Goal: Transaction & Acquisition: Purchase product/service

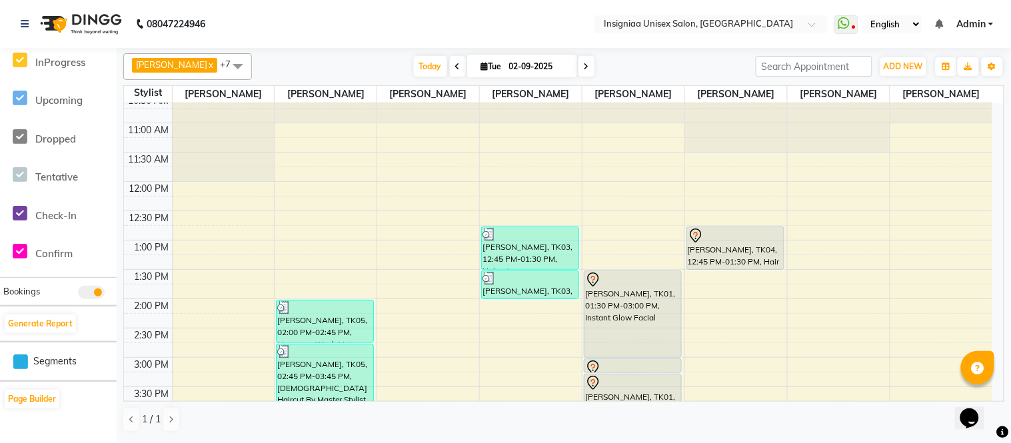
scroll to position [38, 0]
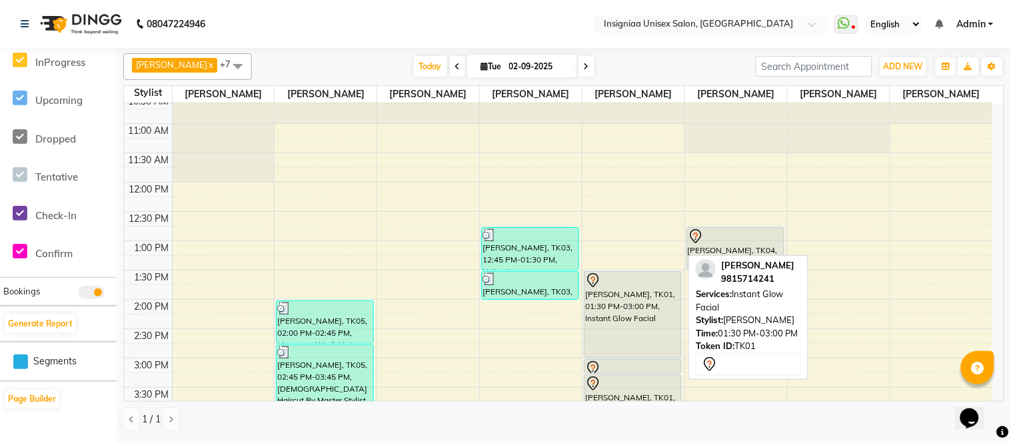
click at [634, 291] on div "[PERSON_NAME], TK01, 01:30 PM-03:00 PM, Instant Glow Facial" at bounding box center [632, 315] width 97 height 86
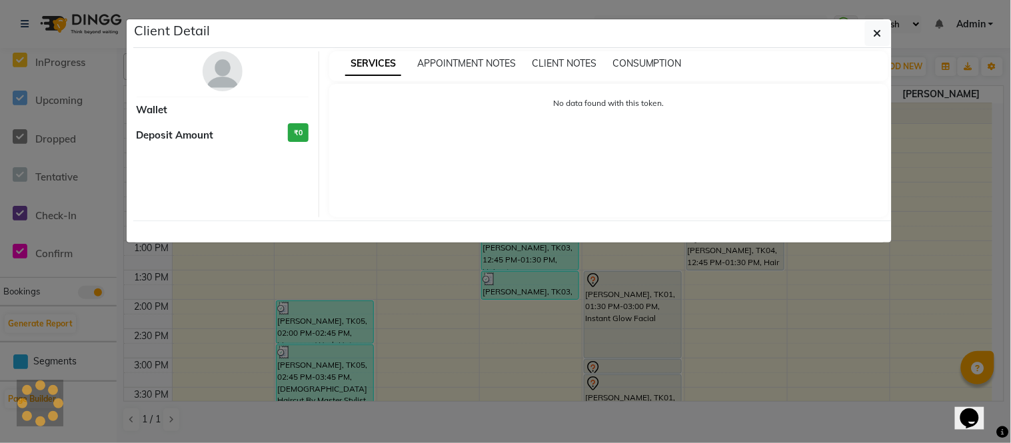
select select "7"
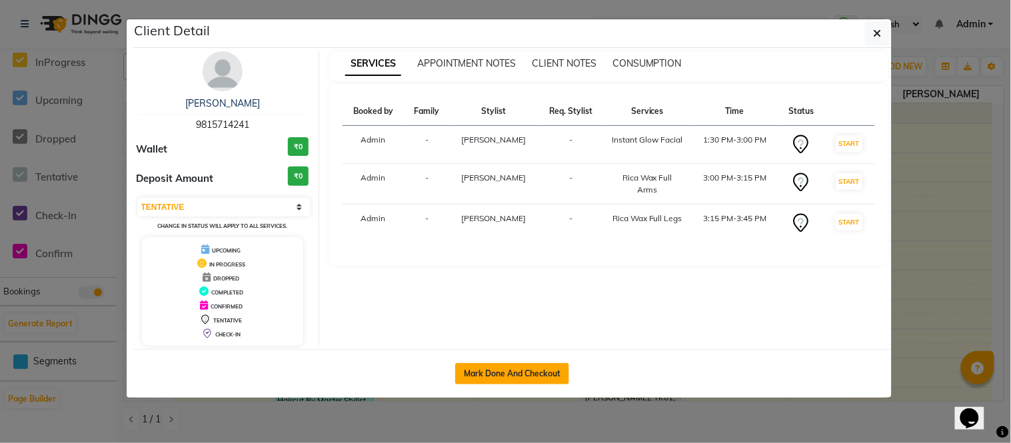
click at [507, 370] on button "Mark Done And Checkout" at bounding box center [512, 373] width 114 height 21
select select "6999"
select select "service"
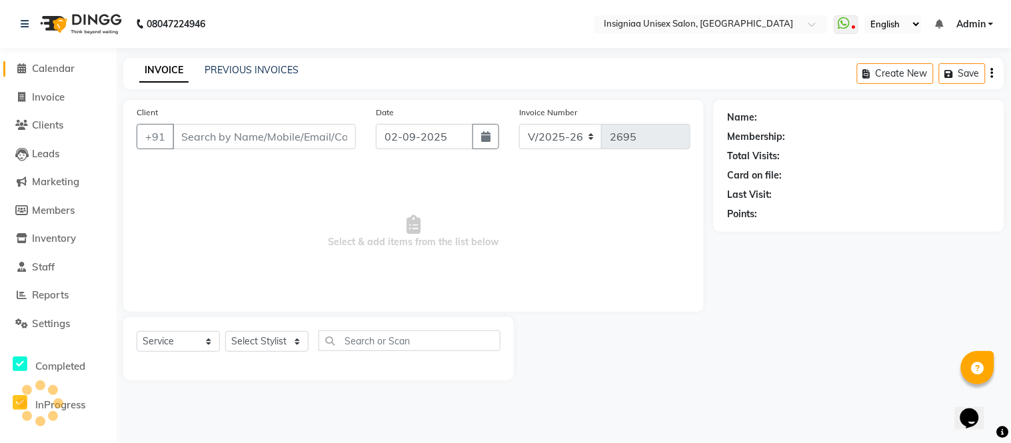
select select "select"
type input "9815714241"
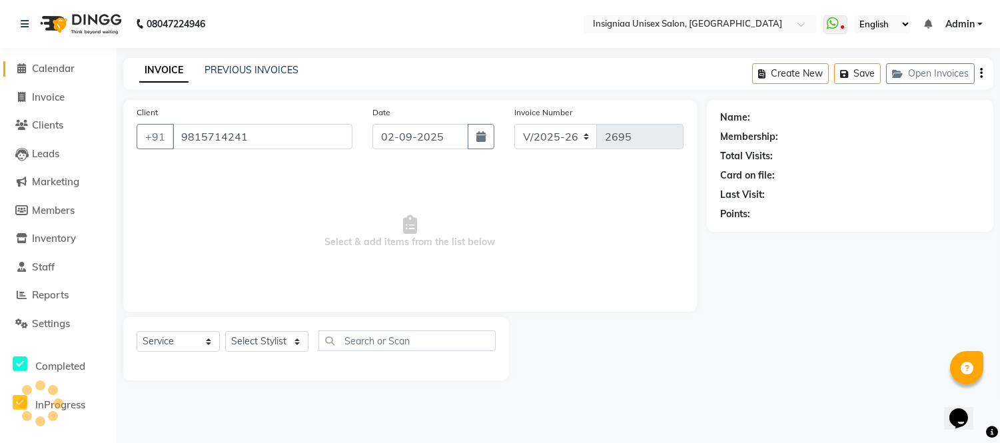
select select "58136"
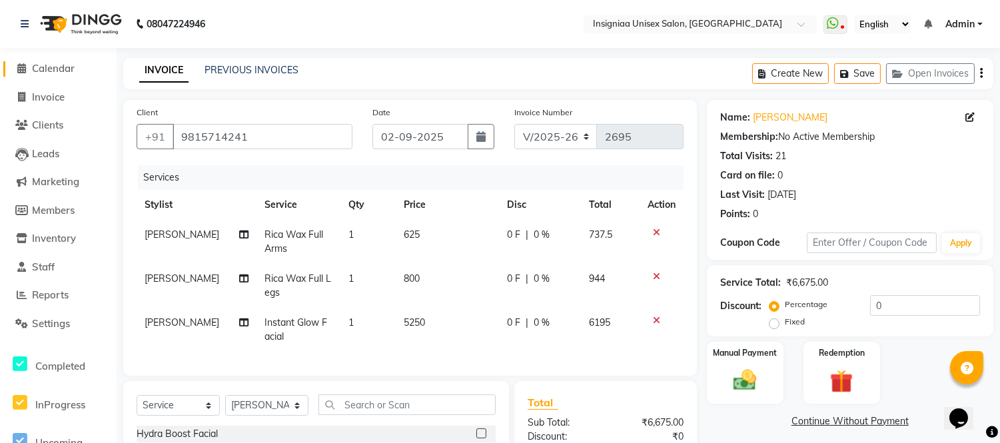
scroll to position [74, 0]
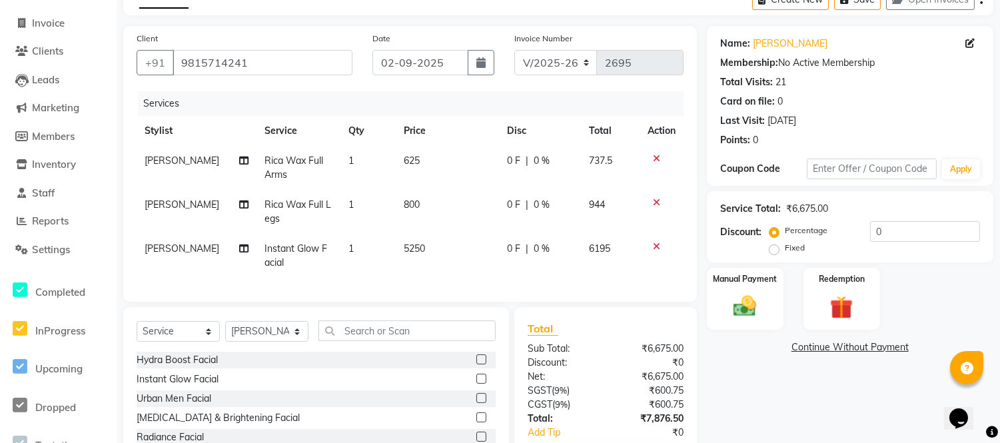
click at [653, 247] on icon at bounding box center [656, 246] width 7 height 9
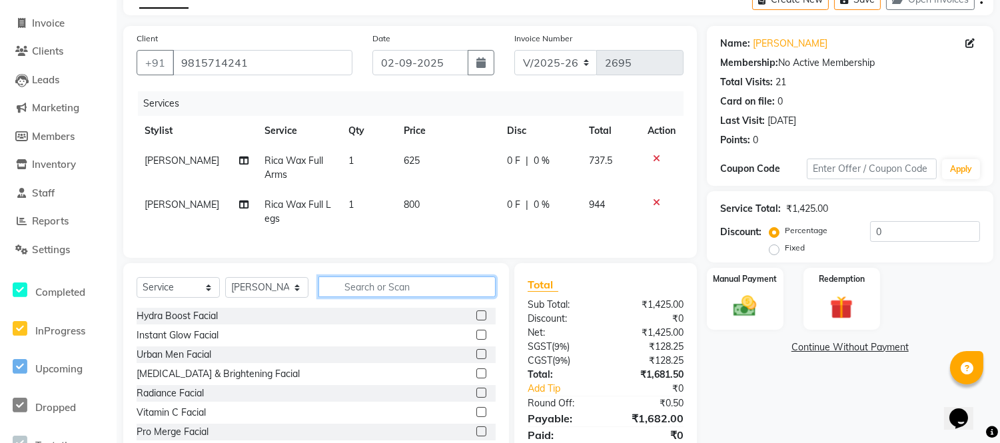
drag, startPoint x: 349, startPoint y: 294, endPoint x: 341, endPoint y: 296, distance: 8.2
click at [347, 294] on input "text" at bounding box center [406, 287] width 177 height 21
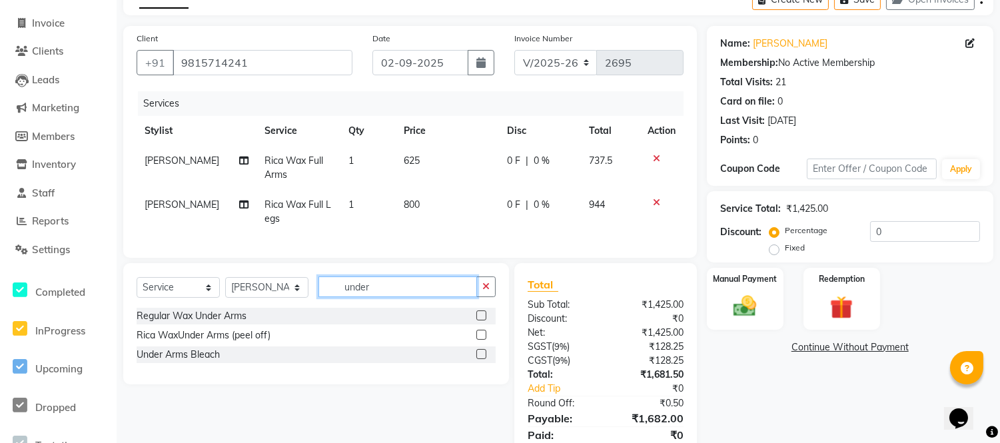
type input "under"
click at [480, 340] on label at bounding box center [481, 335] width 10 height 10
click at [480, 340] on input "checkbox" at bounding box center [480, 335] width 9 height 9
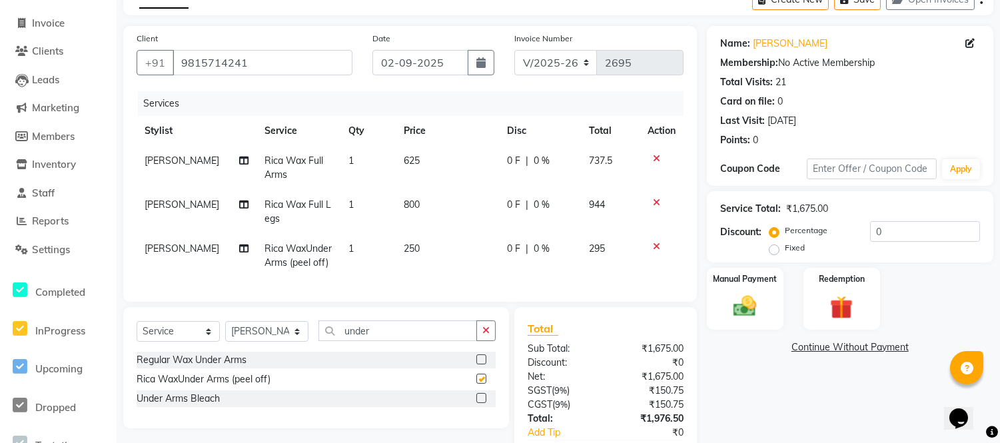
checkbox input "false"
drag, startPoint x: 385, startPoint y: 344, endPoint x: 290, endPoint y: 353, distance: 95.7
click at [290, 352] on div "Select Service Product Membership Package Voucher Prepaid Gift Card Select Styl…" at bounding box center [316, 335] width 359 height 31
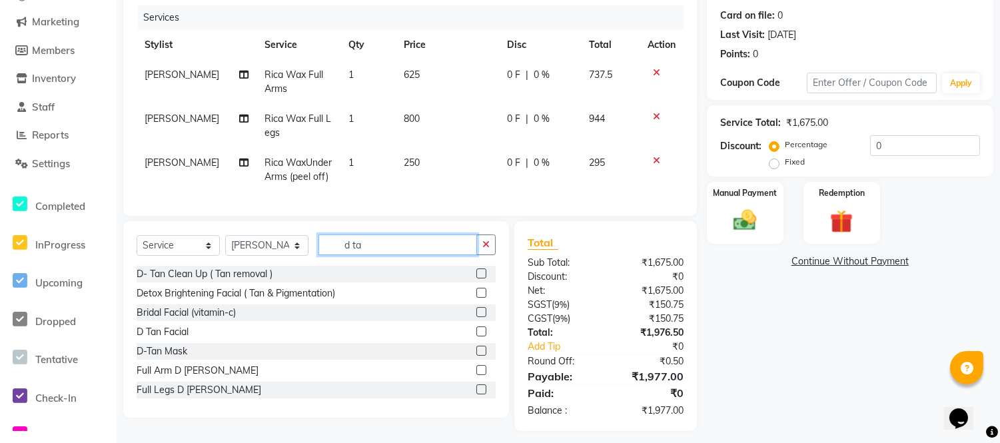
scroll to position [179, 0]
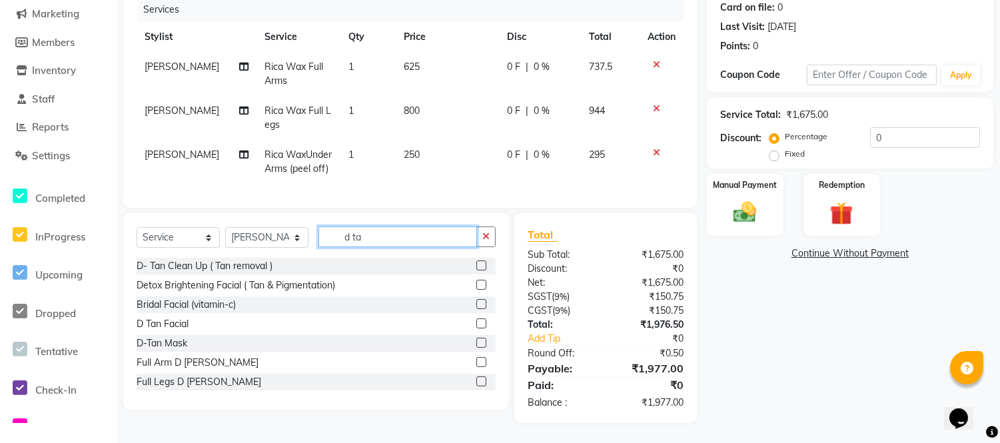
type input "d ta"
click at [476, 343] on label at bounding box center [481, 343] width 10 height 10
click at [476, 343] on input "checkbox" at bounding box center [480, 343] width 9 height 9
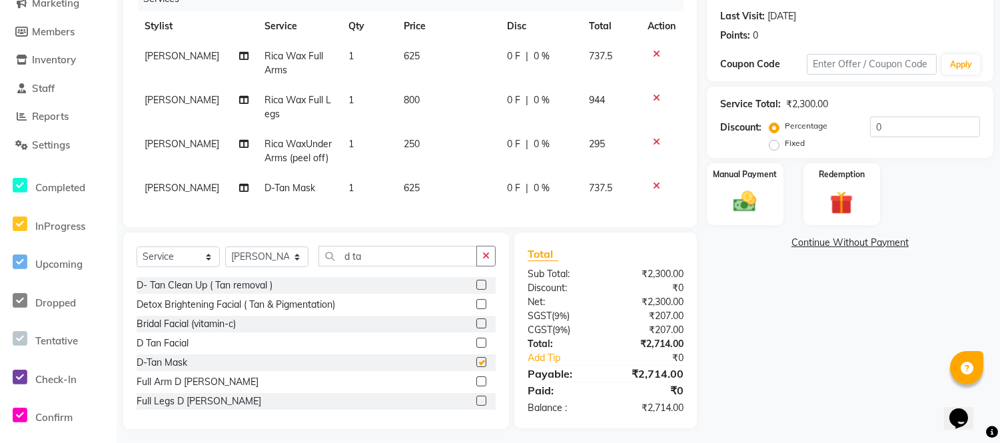
checkbox input "false"
drag, startPoint x: 392, startPoint y: 269, endPoint x: 291, endPoint y: 259, distance: 101.2
click at [282, 257] on div "Select Service Product Membership Package Voucher Prepaid Gift Card Select Styl…" at bounding box center [316, 261] width 359 height 31
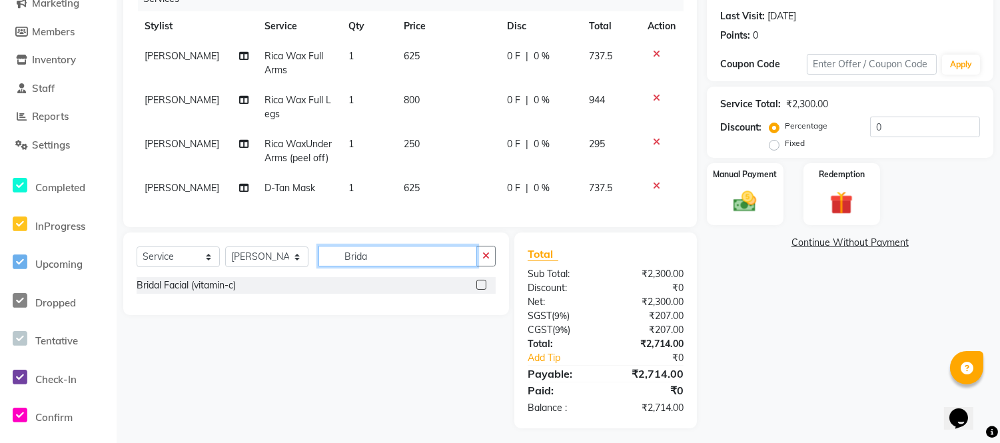
type input "Brida"
click at [482, 290] on label at bounding box center [481, 285] width 10 height 10
click at [482, 290] on input "checkbox" at bounding box center [480, 285] width 9 height 9
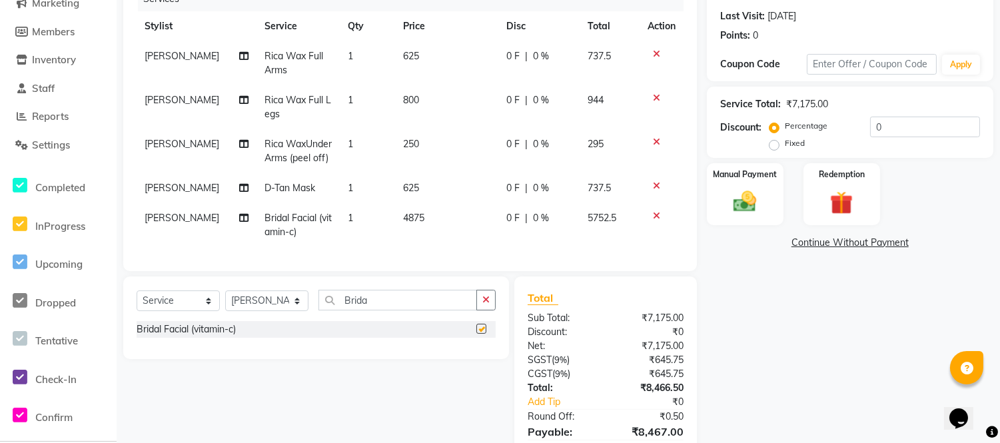
checkbox input "false"
click at [870, 124] on input "0" at bounding box center [925, 127] width 110 height 21
type input "20"
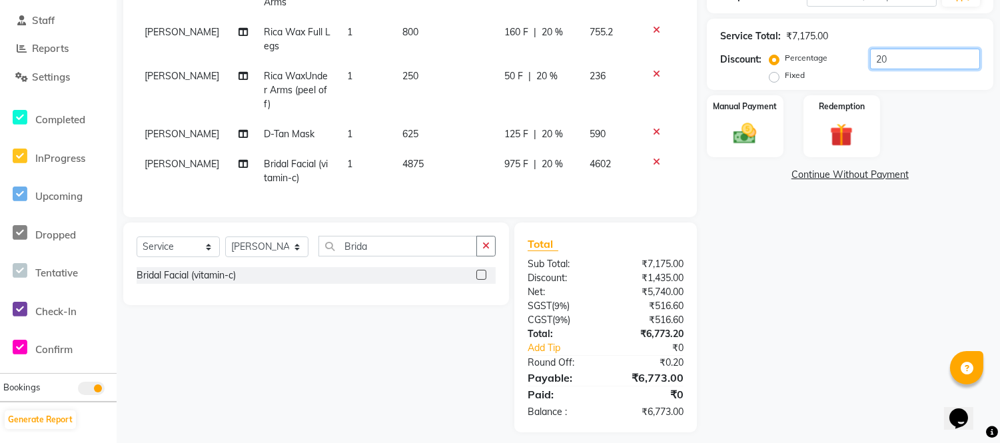
scroll to position [252, 0]
